Goal: Information Seeking & Learning: Check status

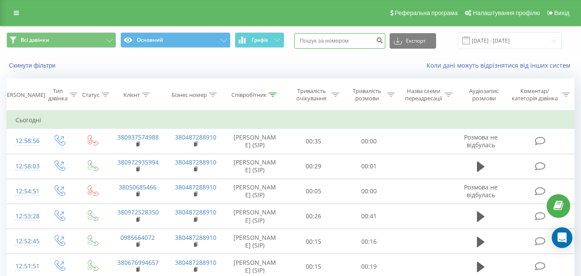
paste input "380952795506"
type input "380952795506"
click at [383, 41] on icon "submit" at bounding box center [379, 39] width 7 height 5
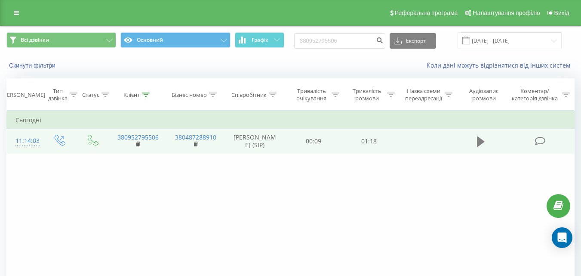
click at [480, 141] on icon at bounding box center [481, 141] width 8 height 10
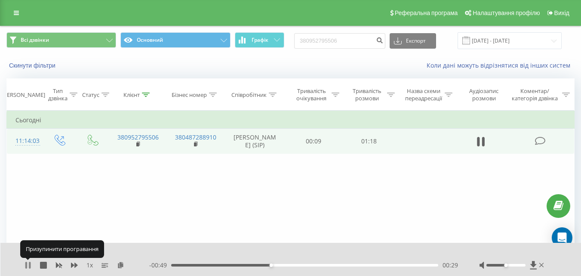
click at [28, 263] on icon at bounding box center [28, 264] width 7 height 7
click at [28, 265] on icon at bounding box center [27, 264] width 5 height 7
click at [28, 264] on icon at bounding box center [28, 264] width 7 height 7
click at [28, 264] on icon at bounding box center [27, 264] width 5 height 7
click at [28, 264] on icon at bounding box center [28, 264] width 7 height 7
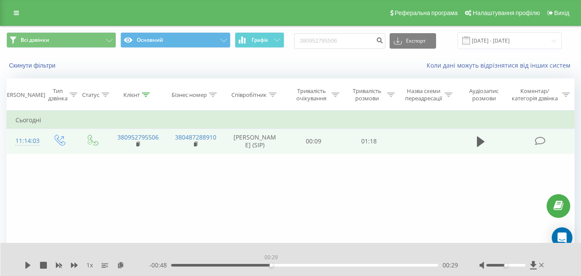
click at [271, 265] on div "00:29" at bounding box center [304, 264] width 267 height 3
click at [26, 265] on icon at bounding box center [27, 264] width 5 height 7
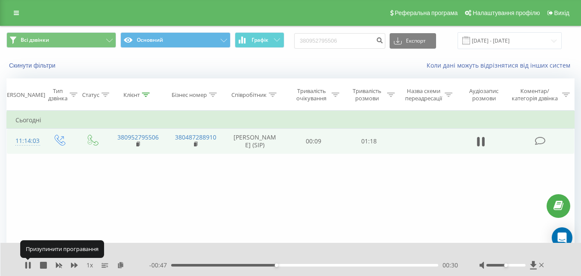
click at [26, 265] on icon at bounding box center [26, 264] width 2 height 7
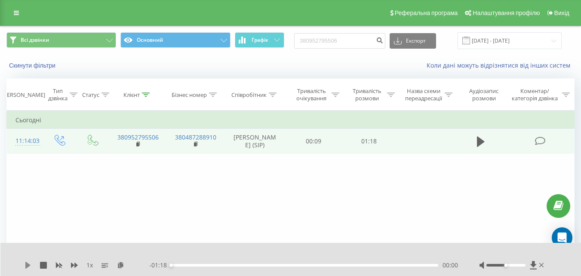
click at [30, 263] on icon at bounding box center [28, 264] width 7 height 7
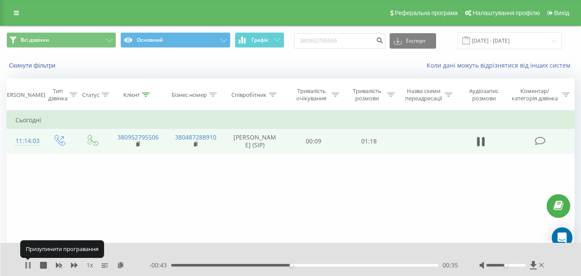
click at [29, 264] on icon at bounding box center [30, 264] width 2 height 7
click at [29, 264] on icon at bounding box center [27, 264] width 5 height 7
click at [28, 264] on icon at bounding box center [28, 264] width 7 height 7
click at [28, 264] on icon at bounding box center [27, 264] width 5 height 7
click at [28, 264] on icon at bounding box center [28, 264] width 7 height 7
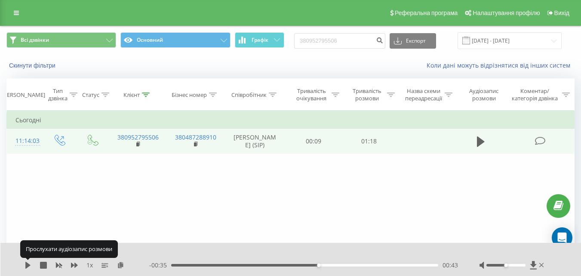
click at [28, 264] on icon at bounding box center [27, 264] width 5 height 7
click at [28, 264] on icon at bounding box center [28, 264] width 7 height 7
click at [28, 264] on icon at bounding box center [27, 264] width 5 height 7
